Goal: Transaction & Acquisition: Purchase product/service

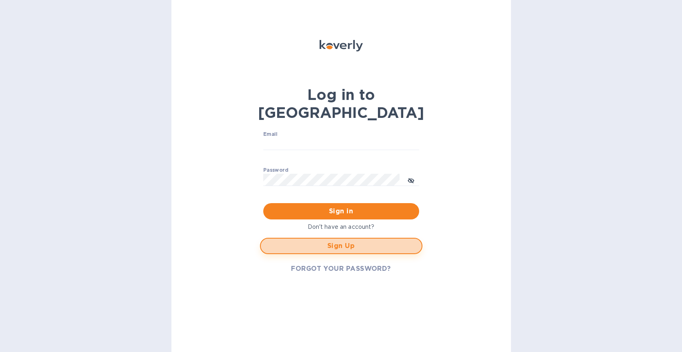
click at [341, 241] on span "Sign Up" at bounding box center [341, 246] width 148 height 10
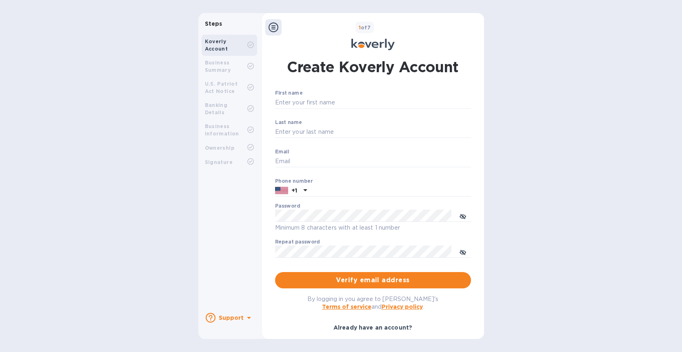
click at [217, 67] on b "Business Summary" at bounding box center [218, 66] width 26 height 13
click at [220, 86] on b "U.S. Patriot Act Notice" at bounding box center [221, 87] width 33 height 13
click at [223, 108] on b "Banking Details" at bounding box center [216, 108] width 23 height 13
click at [224, 123] on b "Business Information" at bounding box center [222, 129] width 34 height 13
click at [223, 145] on b "Ownership" at bounding box center [220, 148] width 30 height 6
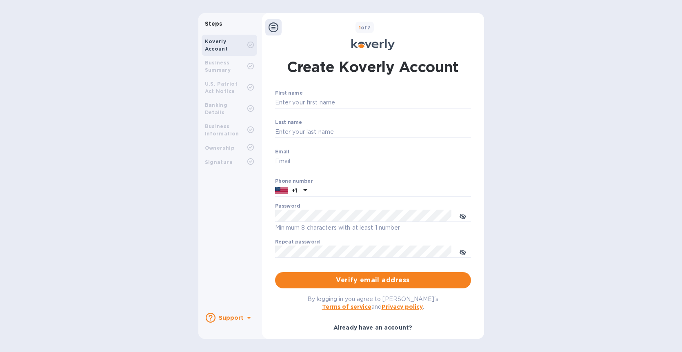
click at [224, 159] on b "Signature" at bounding box center [219, 162] width 28 height 6
click at [246, 318] on icon at bounding box center [249, 318] width 10 height 10
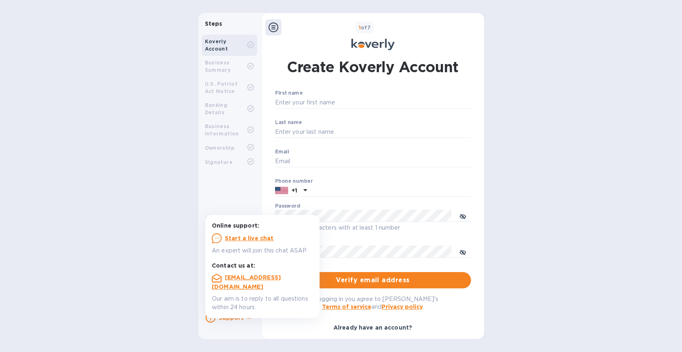
click at [141, 204] on div "Steps Koverly Account Business Summary U.S. Patriot Act Notice Banking Details …" at bounding box center [341, 176] width 682 height 326
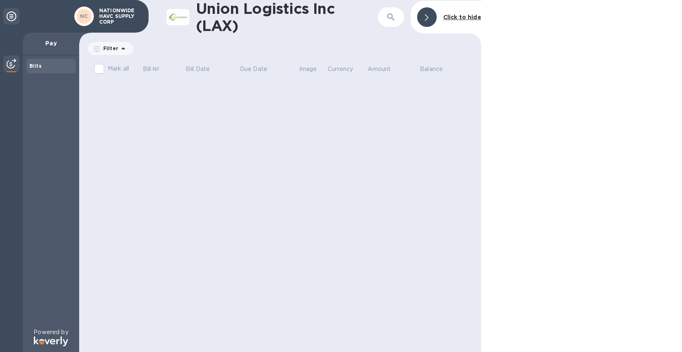
click at [47, 44] on p "Pay" at bounding box center [50, 43] width 43 height 8
click at [10, 64] on img at bounding box center [12, 64] width 10 height 10
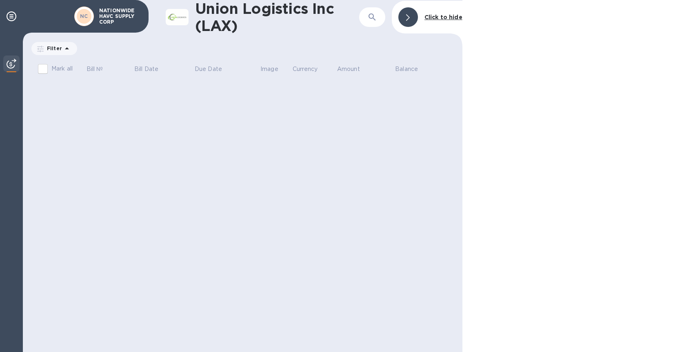
click at [10, 64] on img at bounding box center [12, 64] width 10 height 10
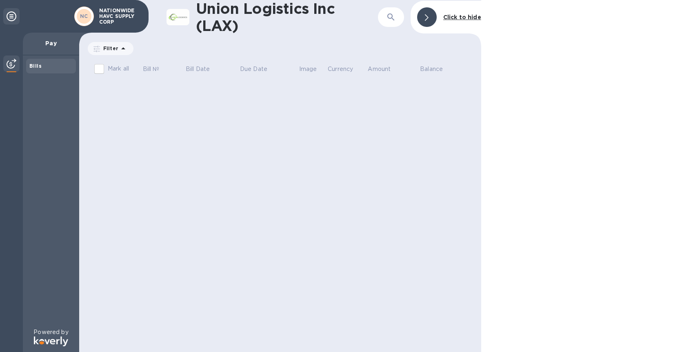
click at [37, 65] on b "Bills" at bounding box center [35, 66] width 12 height 6
click at [434, 18] on div at bounding box center [427, 17] width 20 height 20
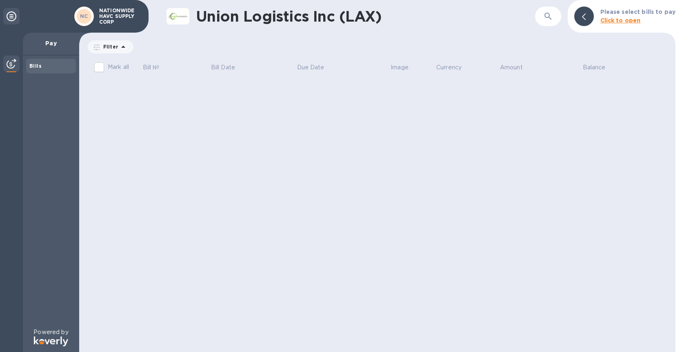
click at [115, 19] on p "NATIONWIDE HAVC SUPPLY CORP" at bounding box center [119, 16] width 41 height 17
click at [86, 16] on b "NC" at bounding box center [84, 16] width 8 height 6
click at [8, 18] on icon at bounding box center [12, 16] width 10 height 10
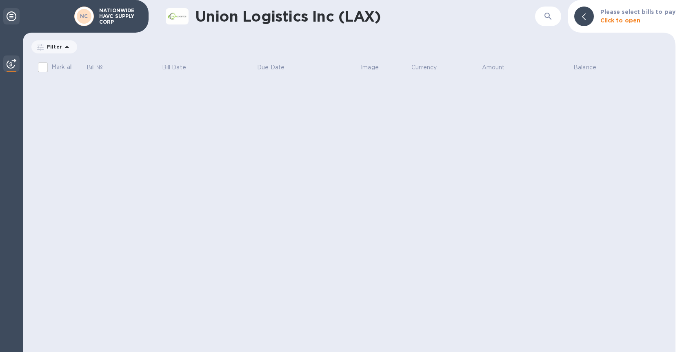
click at [8, 18] on icon at bounding box center [12, 16] width 10 height 10
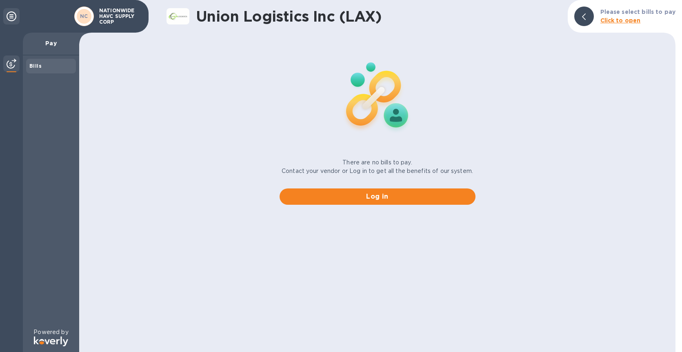
click at [615, 19] on b "Click to open" at bounding box center [621, 20] width 40 height 7
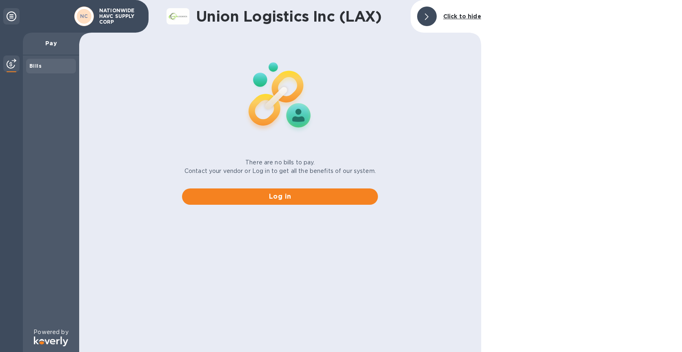
click at [425, 19] on div at bounding box center [427, 17] width 20 height 20
